Goal: Transaction & Acquisition: Purchase product/service

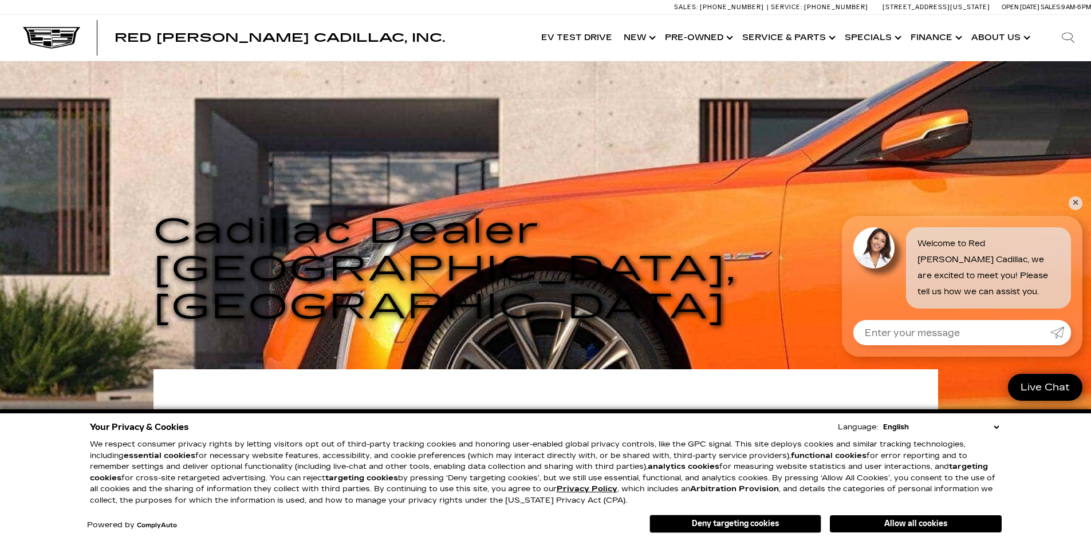
scroll to position [57, 0]
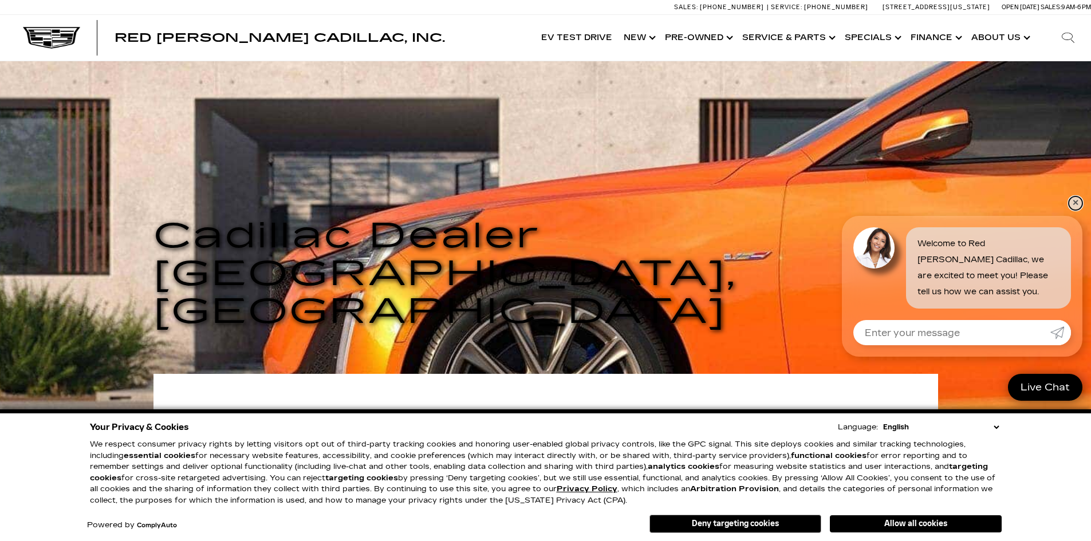
click at [1080, 200] on link "✕" at bounding box center [1076, 203] width 14 height 14
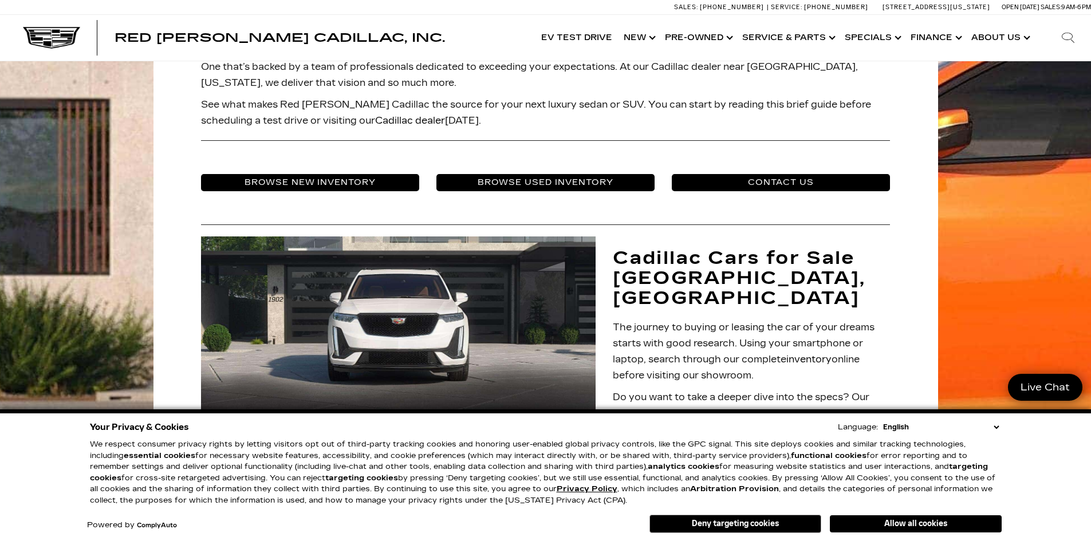
scroll to position [229, 0]
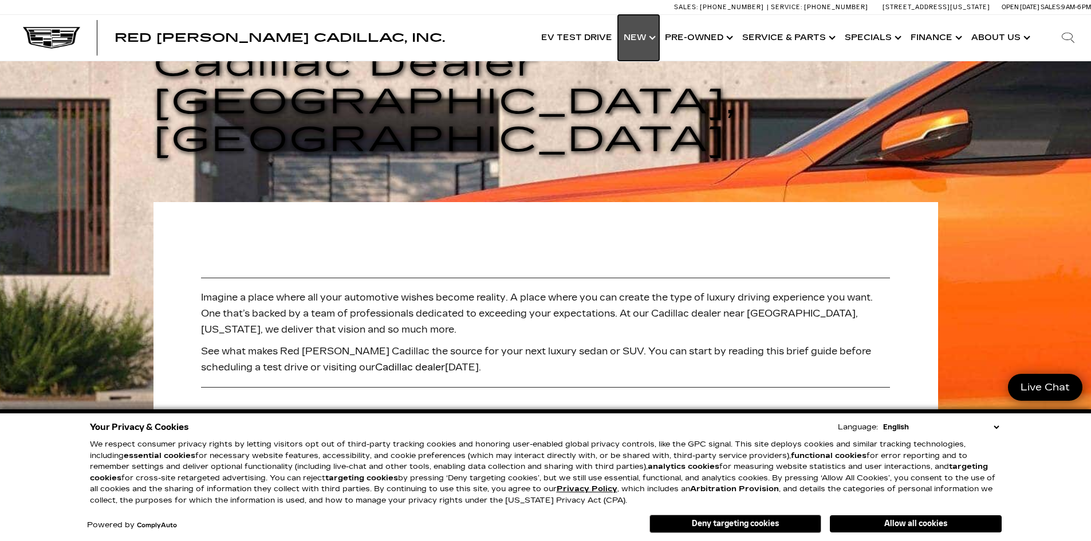
click at [633, 42] on link "Show New" at bounding box center [638, 38] width 41 height 46
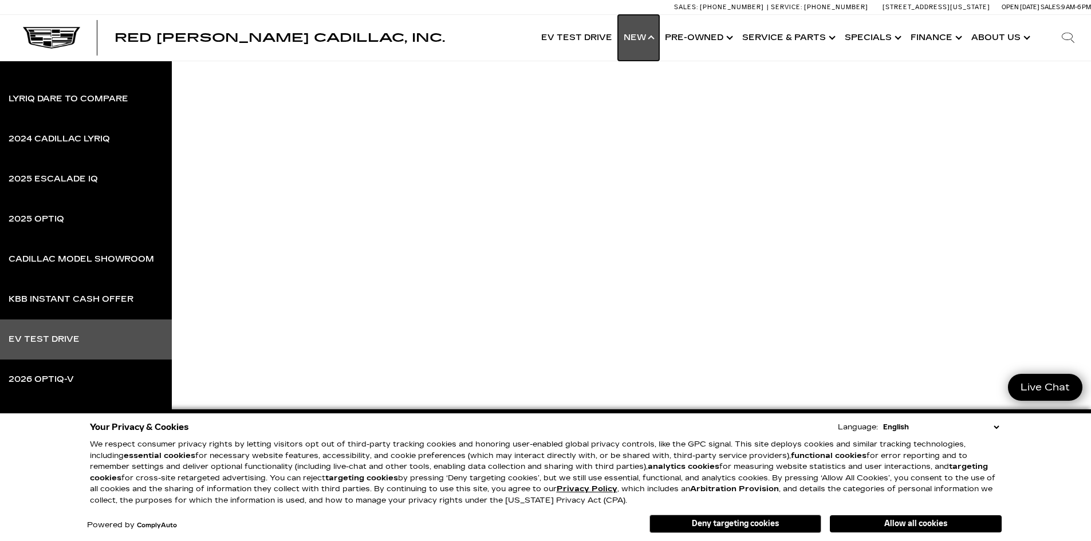
scroll to position [0, 0]
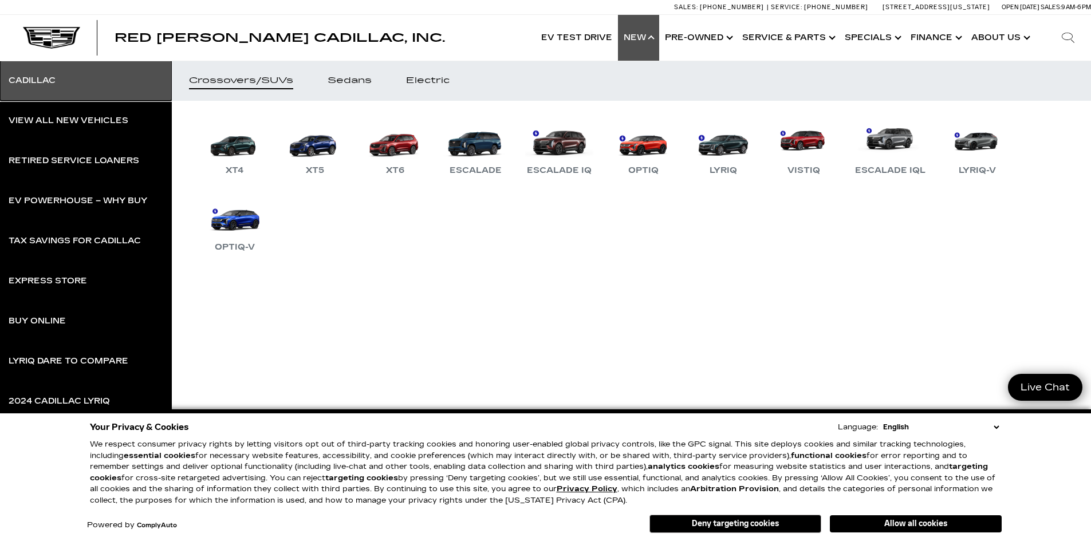
click at [50, 81] on div "Cadillac" at bounding box center [32, 81] width 47 height 8
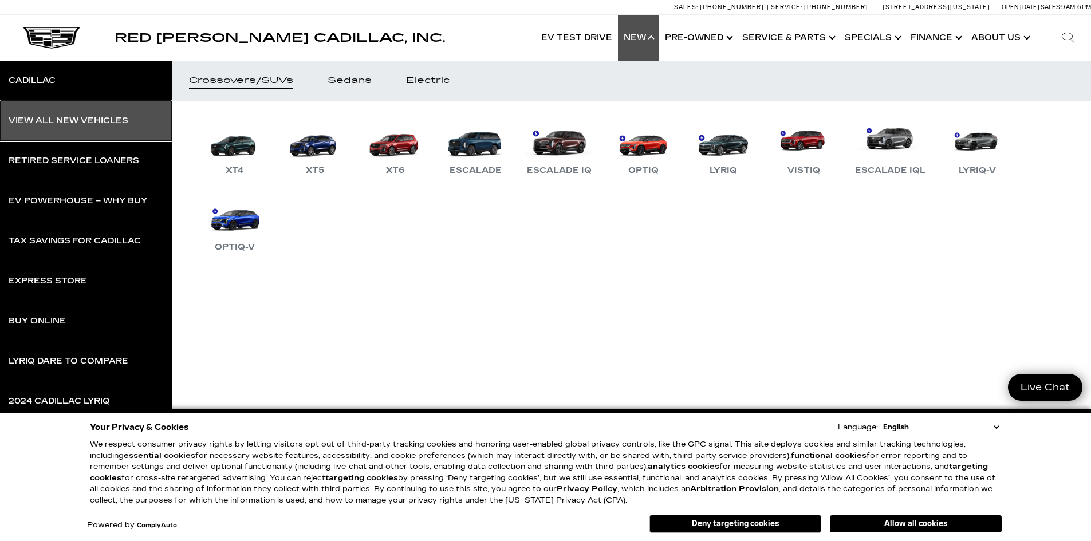
click at [58, 127] on link "View All New Vehicles" at bounding box center [86, 121] width 172 height 40
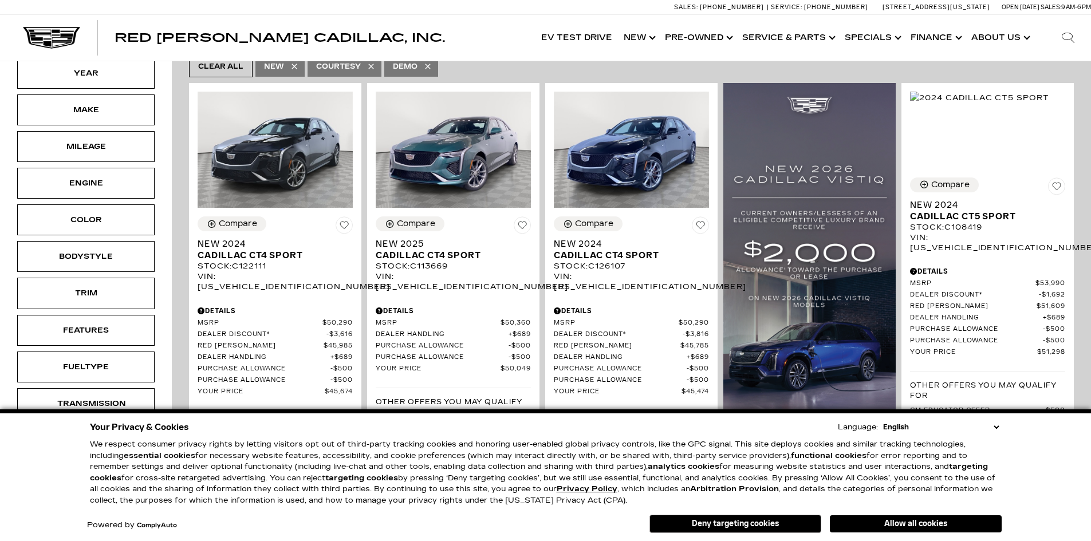
scroll to position [286, 0]
click at [997, 426] on select "English Spanish / Español English / [GEOGRAPHIC_DATA] Korean / 한국어 Vietnamese /…" at bounding box center [940, 427] width 121 height 11
click at [1066, 447] on div "Your Privacy & Cookies Language: English Spanish / Español English / [GEOGRAPHI…" at bounding box center [545, 476] width 1091 height 132
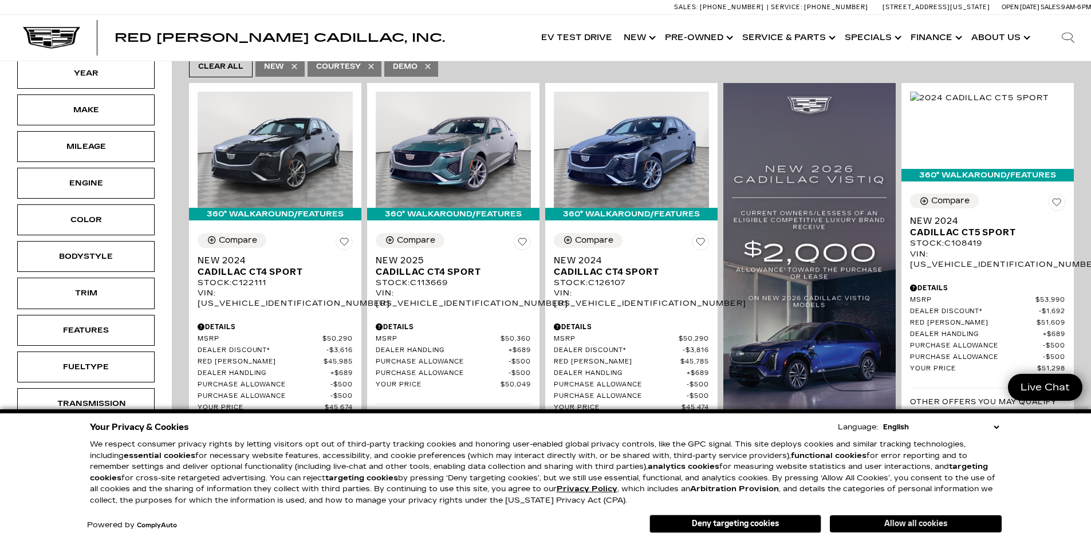
click at [887, 518] on button "Allow all cookies" at bounding box center [916, 523] width 172 height 17
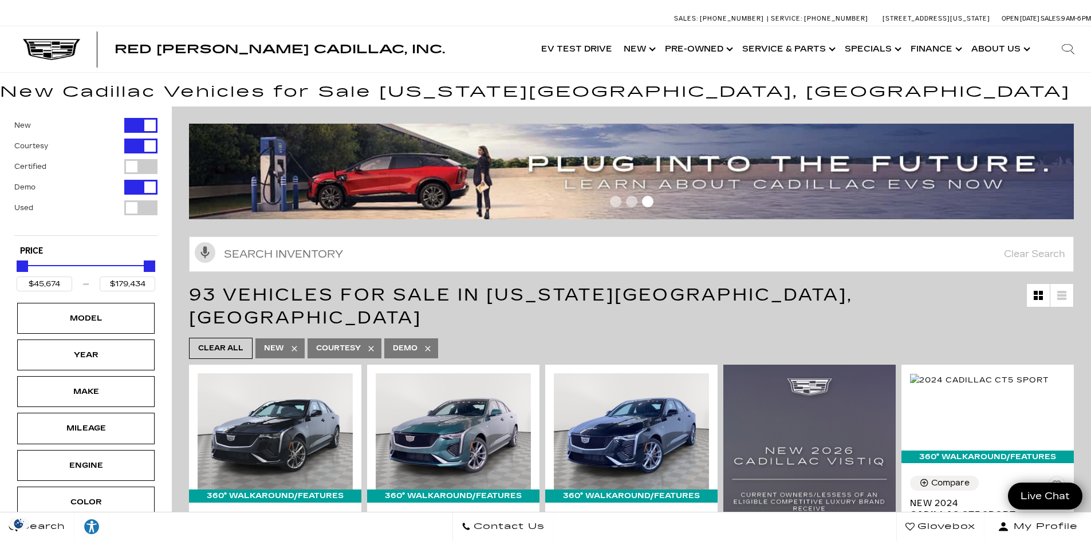
scroll to position [0, 0]
